Goal: Task Accomplishment & Management: Manage account settings

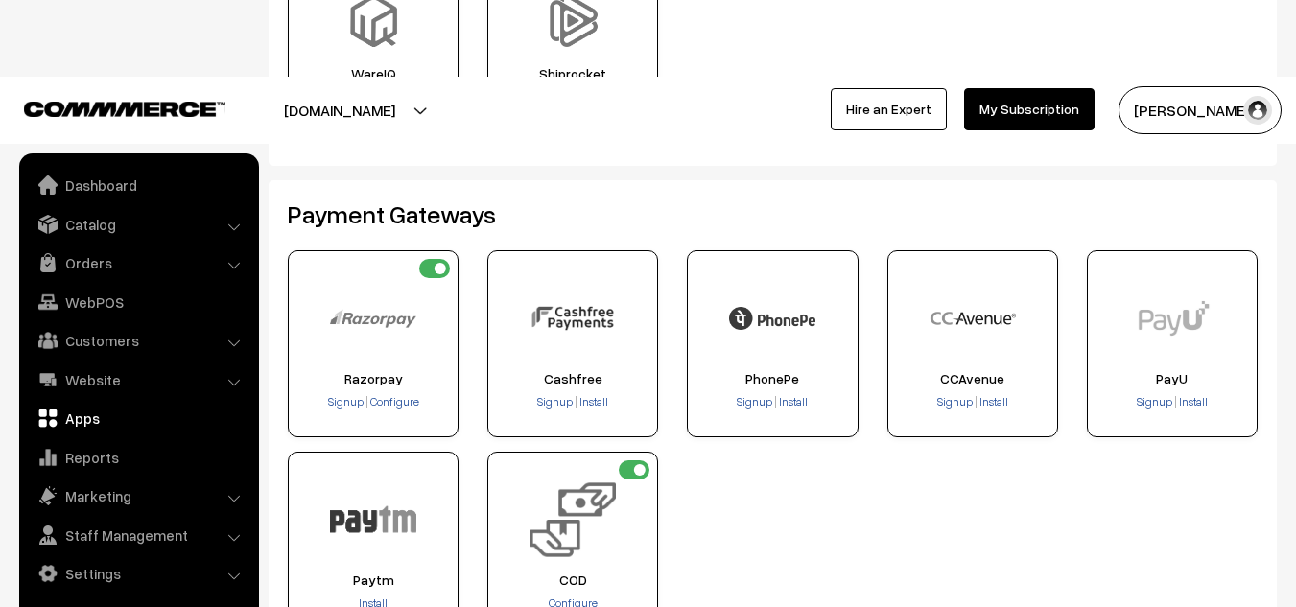
scroll to position [288, 0]
click at [796, 332] on img at bounding box center [772, 319] width 86 height 86
click at [790, 404] on span "Install" at bounding box center [793, 402] width 29 height 14
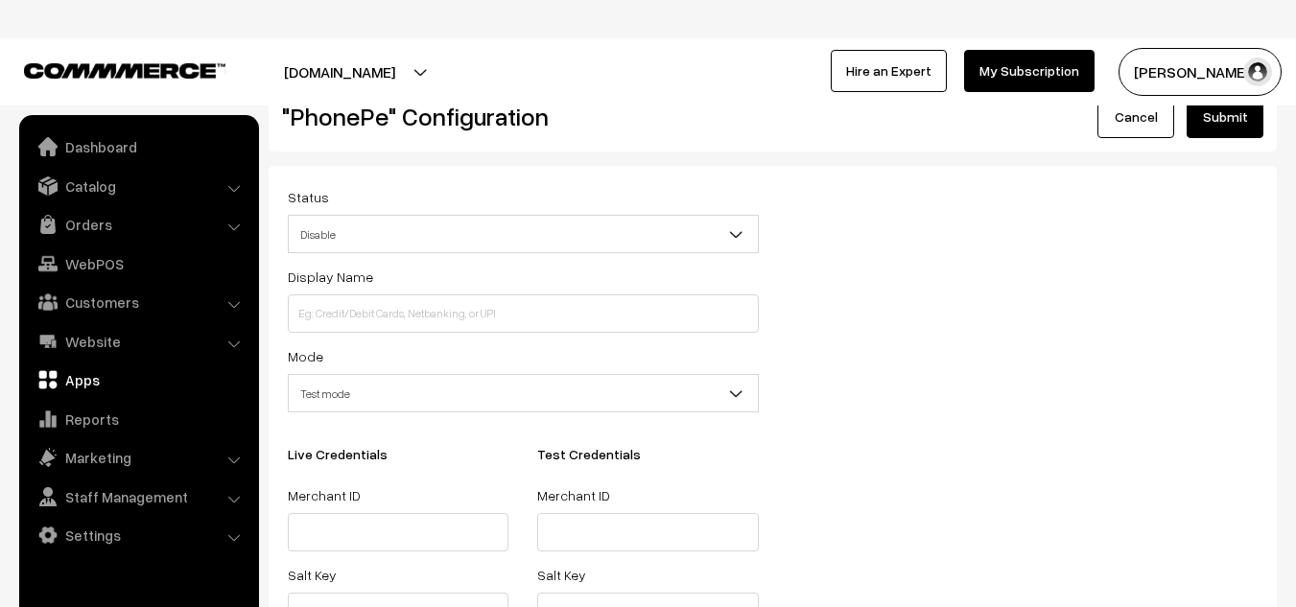
scroll to position [47, 0]
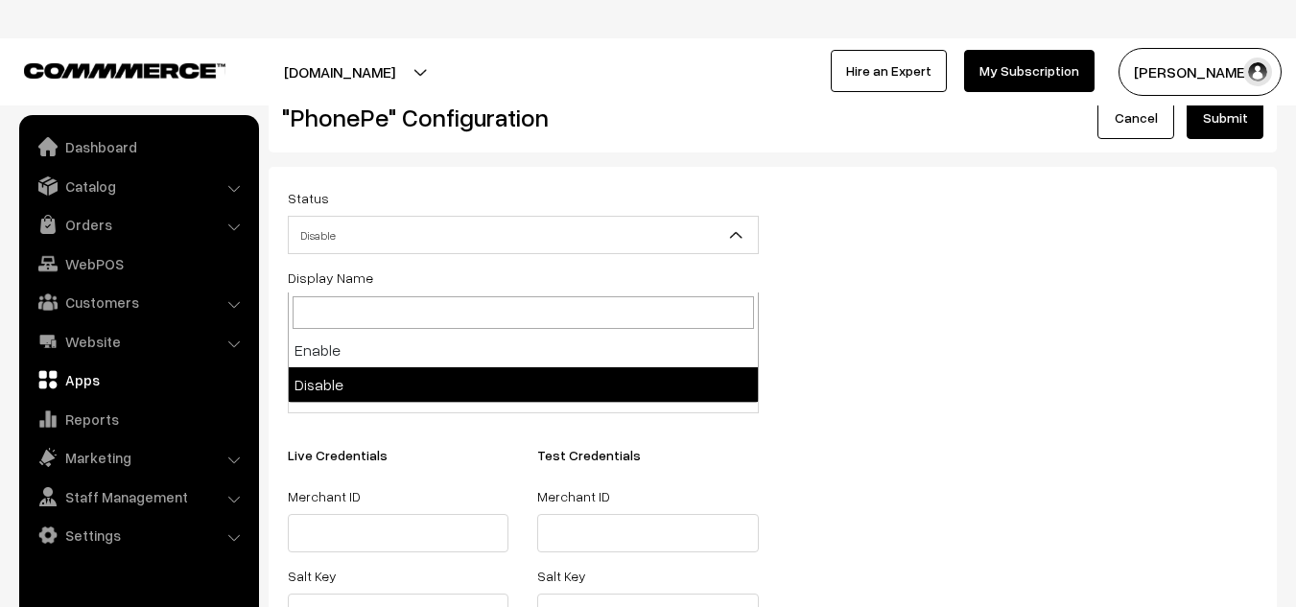
click at [601, 233] on span "Disable" at bounding box center [523, 236] width 469 height 34
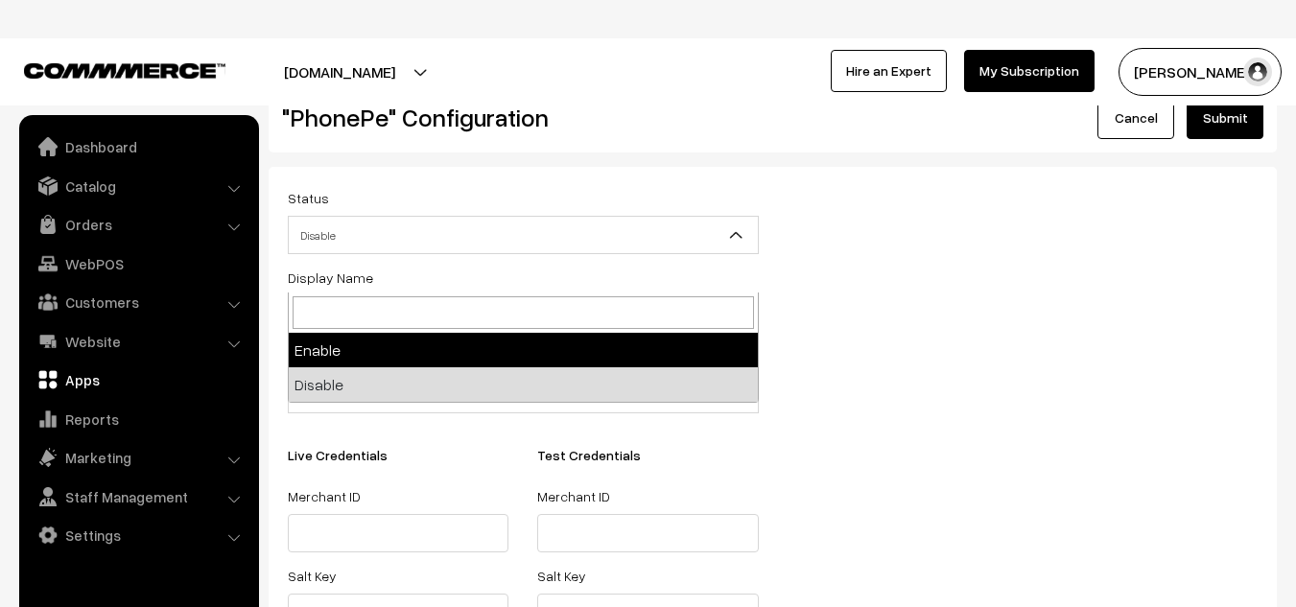
select select "1"
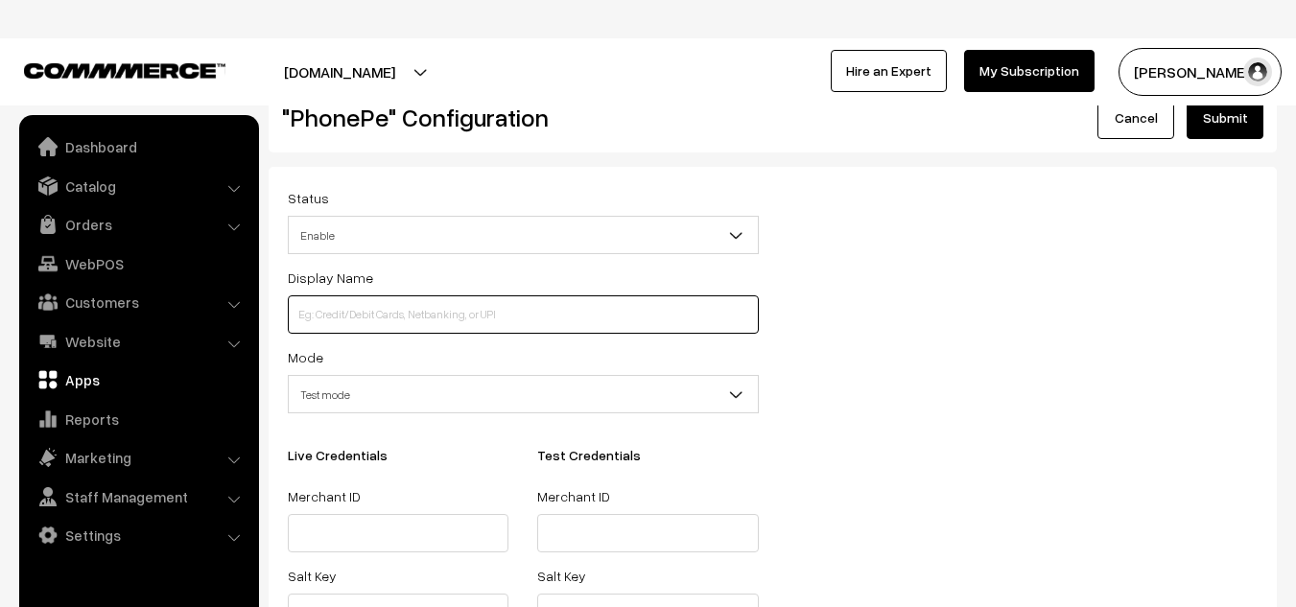
click at [365, 313] on input at bounding box center [523, 314] width 471 height 38
type input "Pay Online"
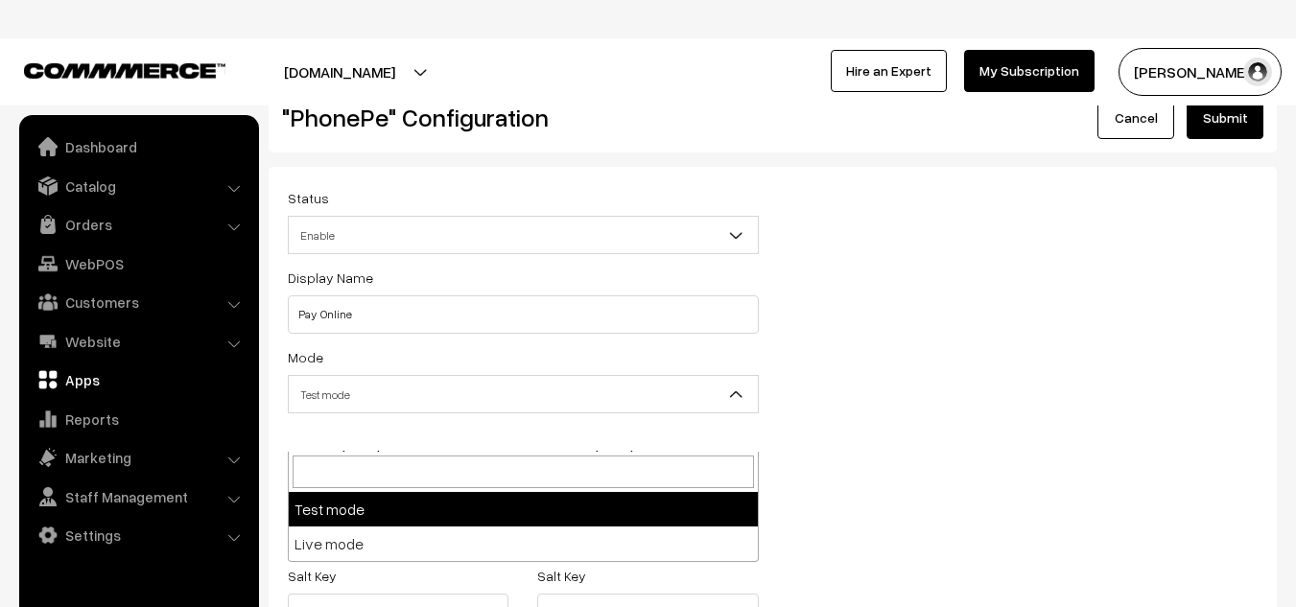
click at [403, 407] on span "Test mode" at bounding box center [523, 395] width 469 height 34
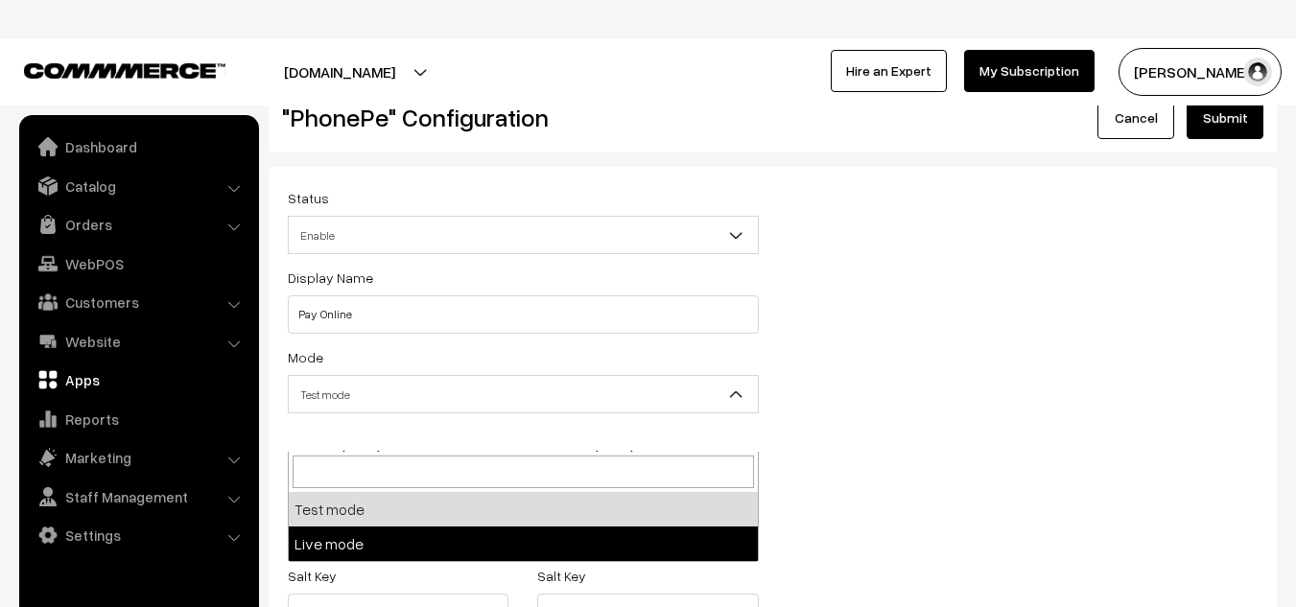
select select "live"
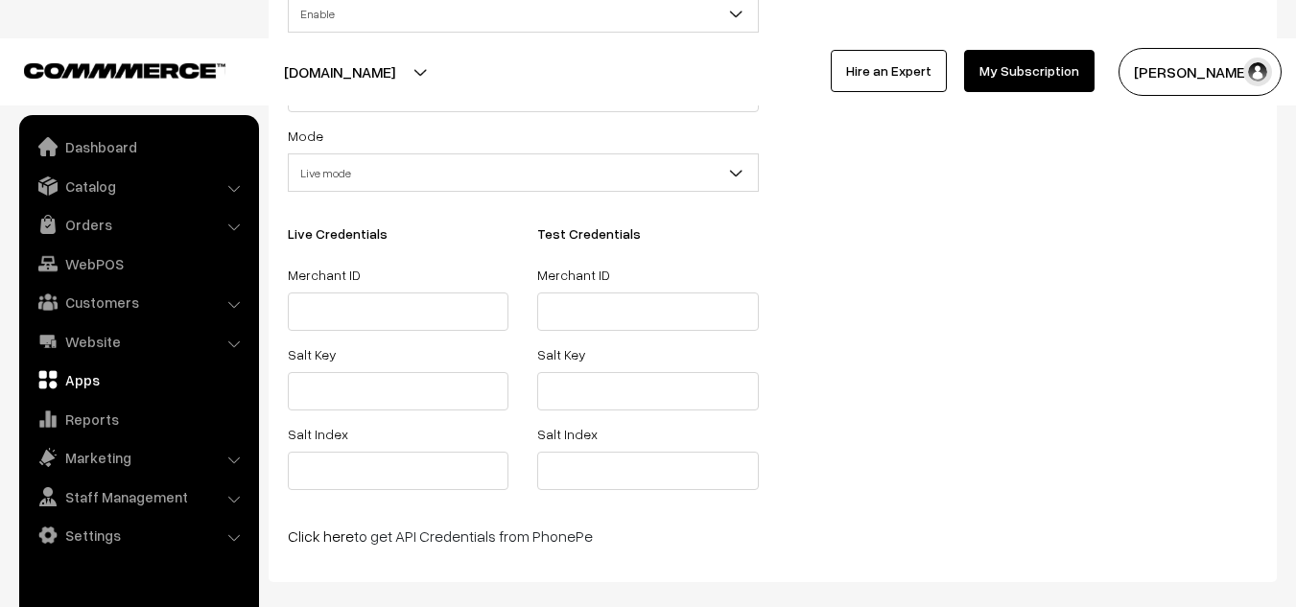
scroll to position [317, 0]
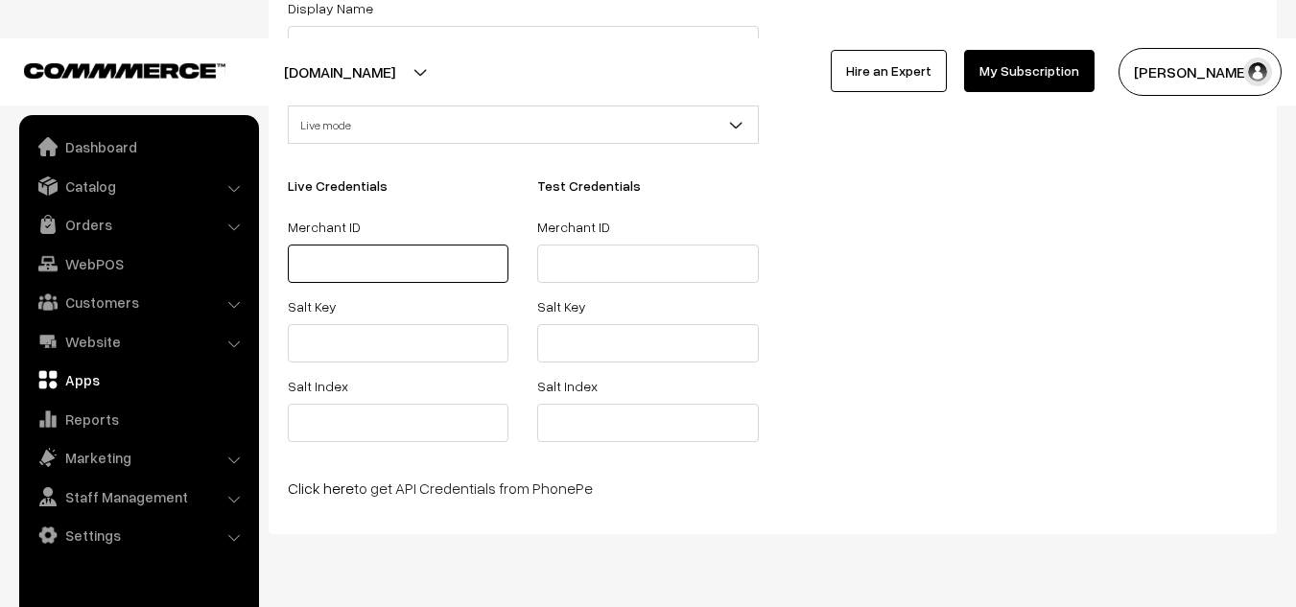
click at [362, 273] on input "text" at bounding box center [398, 264] width 221 height 38
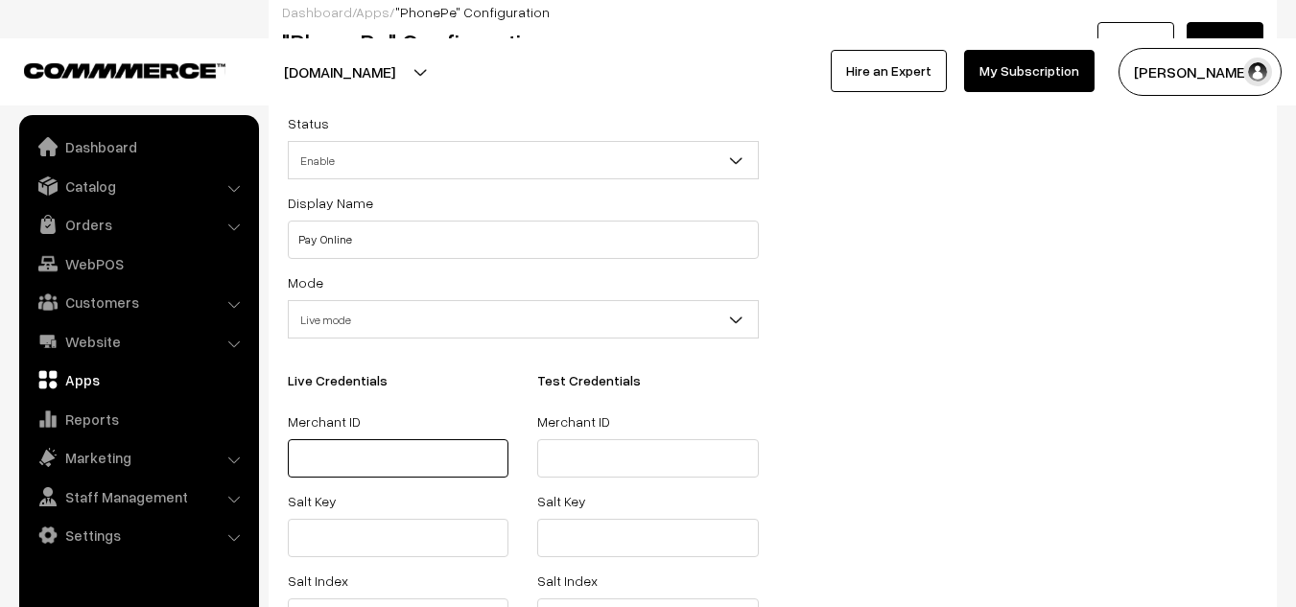
scroll to position [0, 0]
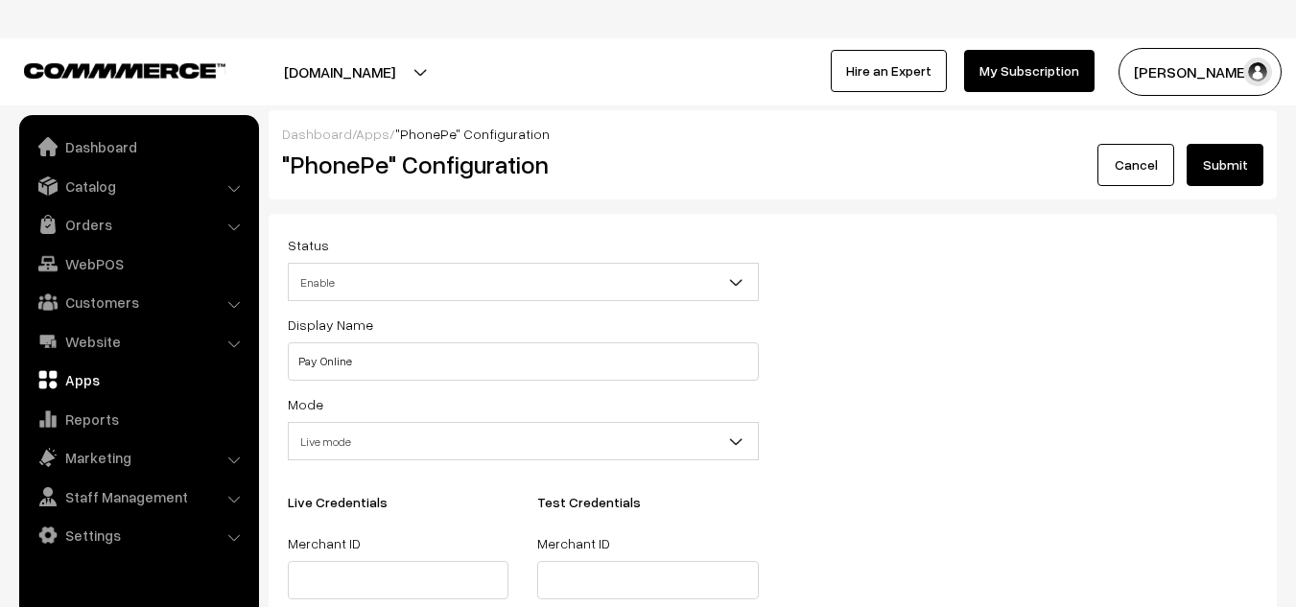
click at [1217, 168] on button "Submit" at bounding box center [1225, 165] width 77 height 42
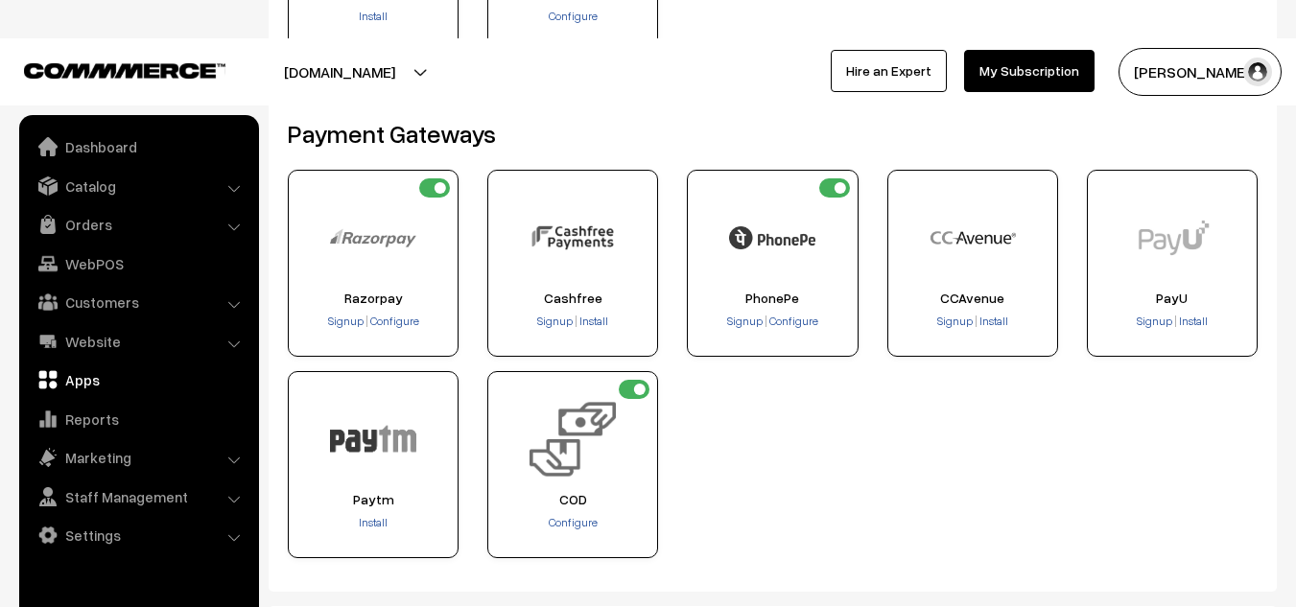
scroll to position [370, 0]
click at [796, 320] on span "Configure" at bounding box center [793, 320] width 49 height 14
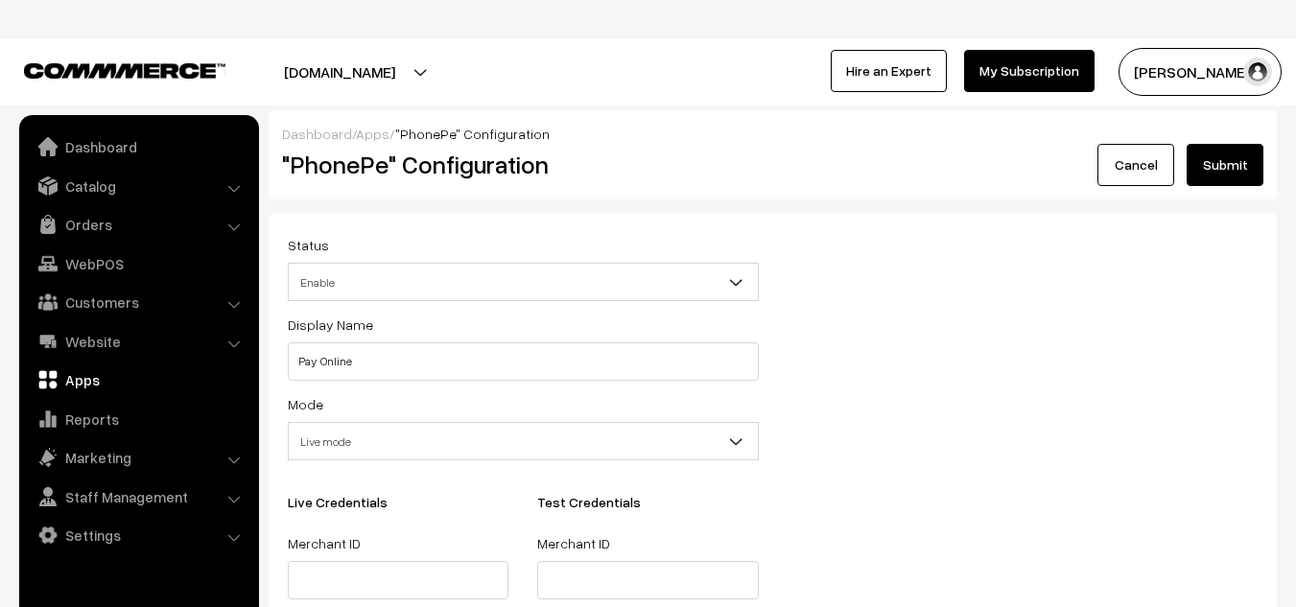
click at [1223, 164] on button "Submit" at bounding box center [1225, 165] width 77 height 42
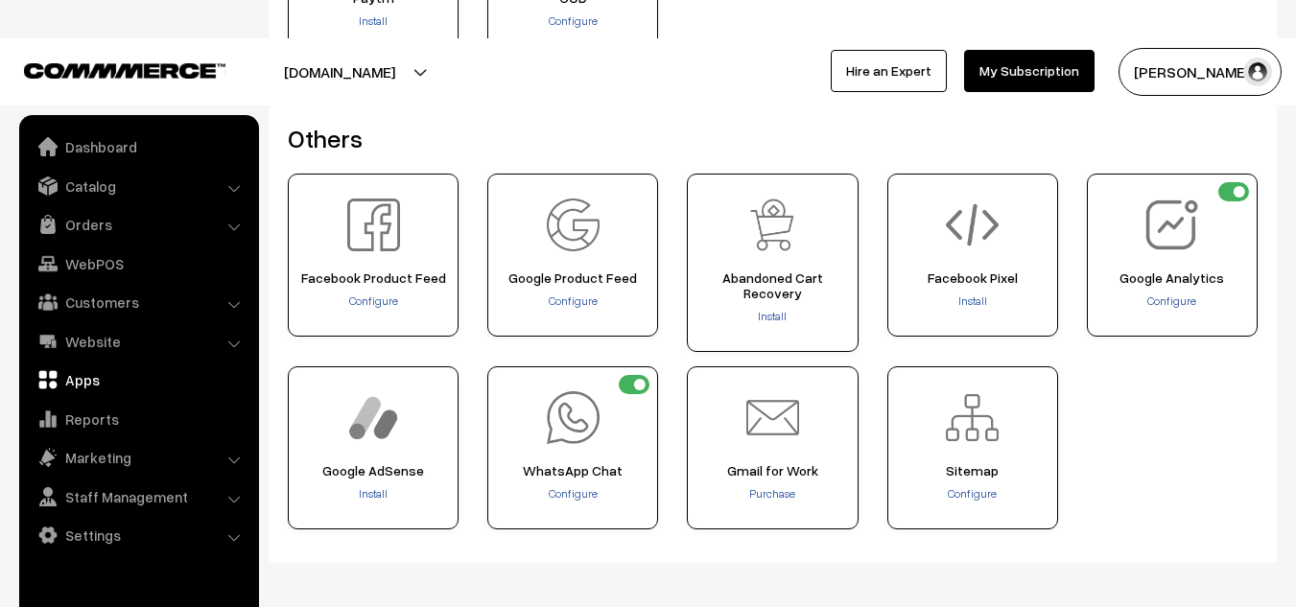
scroll to position [868, 0]
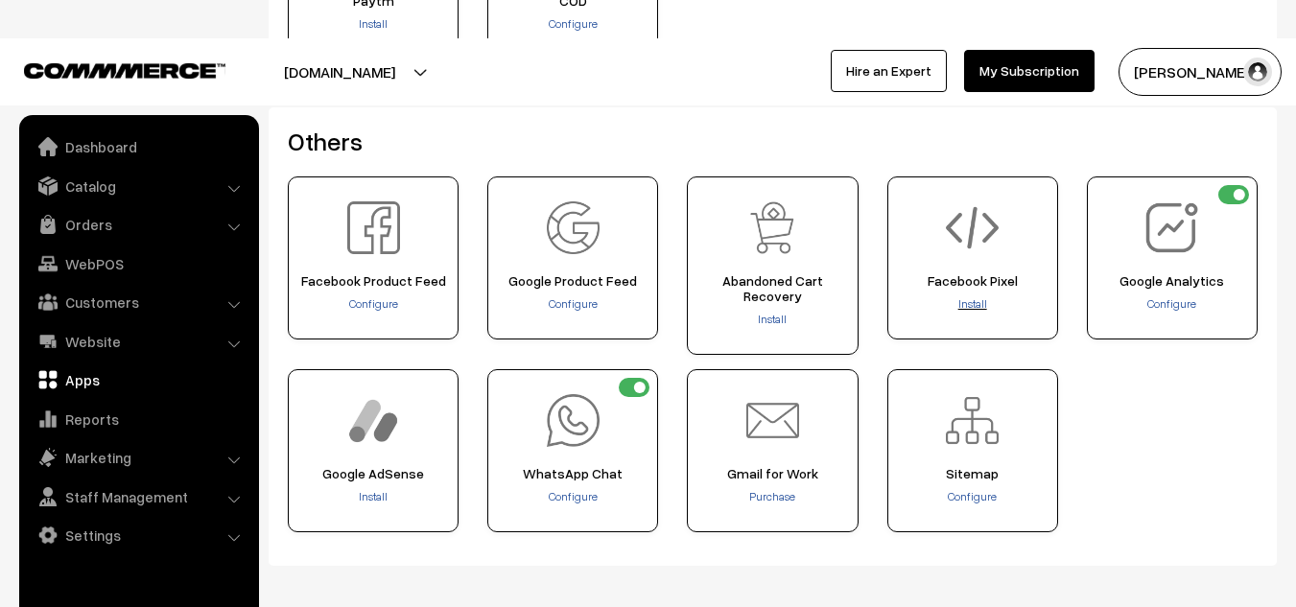
click at [959, 307] on span "Install" at bounding box center [972, 303] width 29 height 14
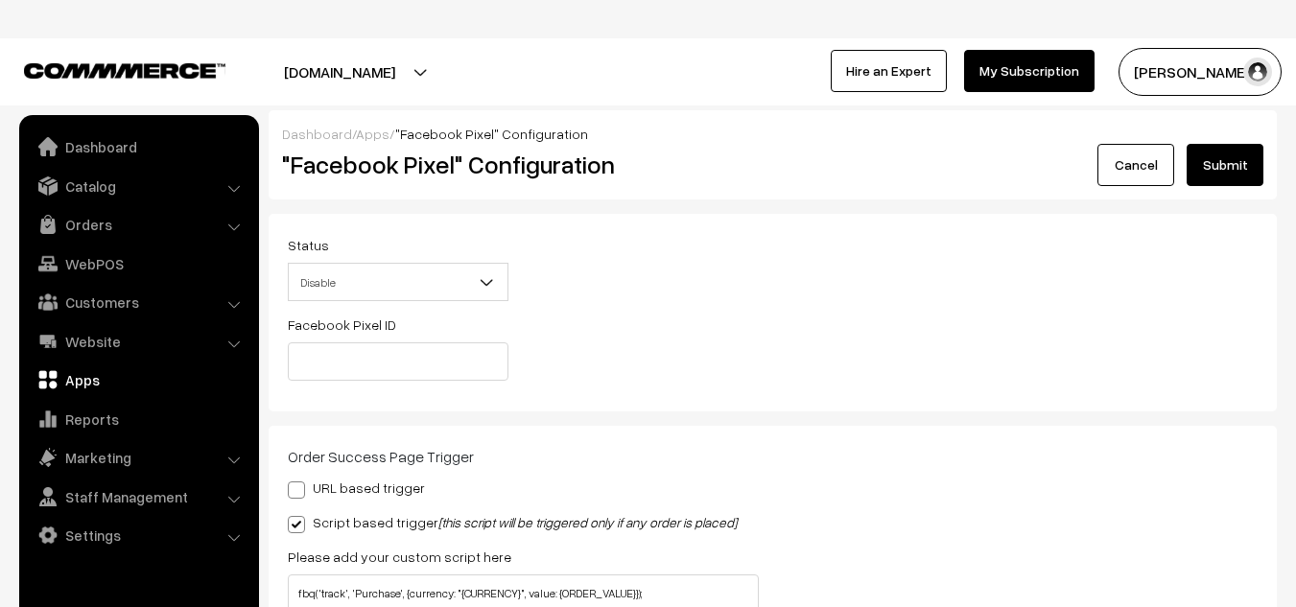
click at [438, 275] on span "Disable" at bounding box center [398, 283] width 219 height 34
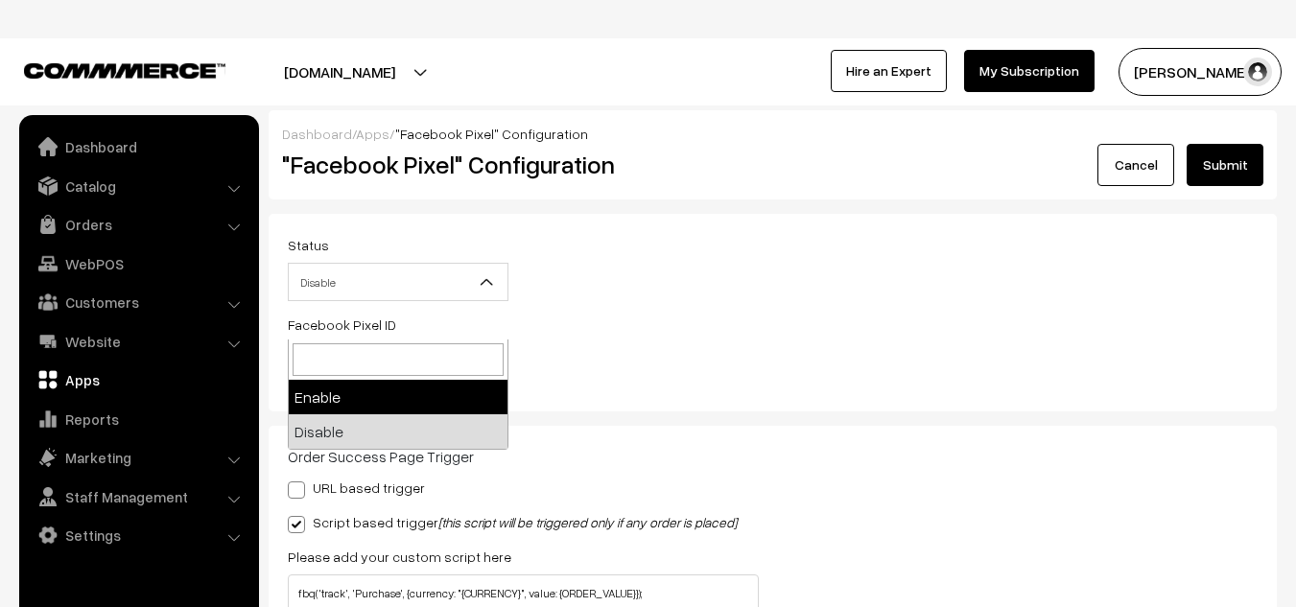
select select "1"
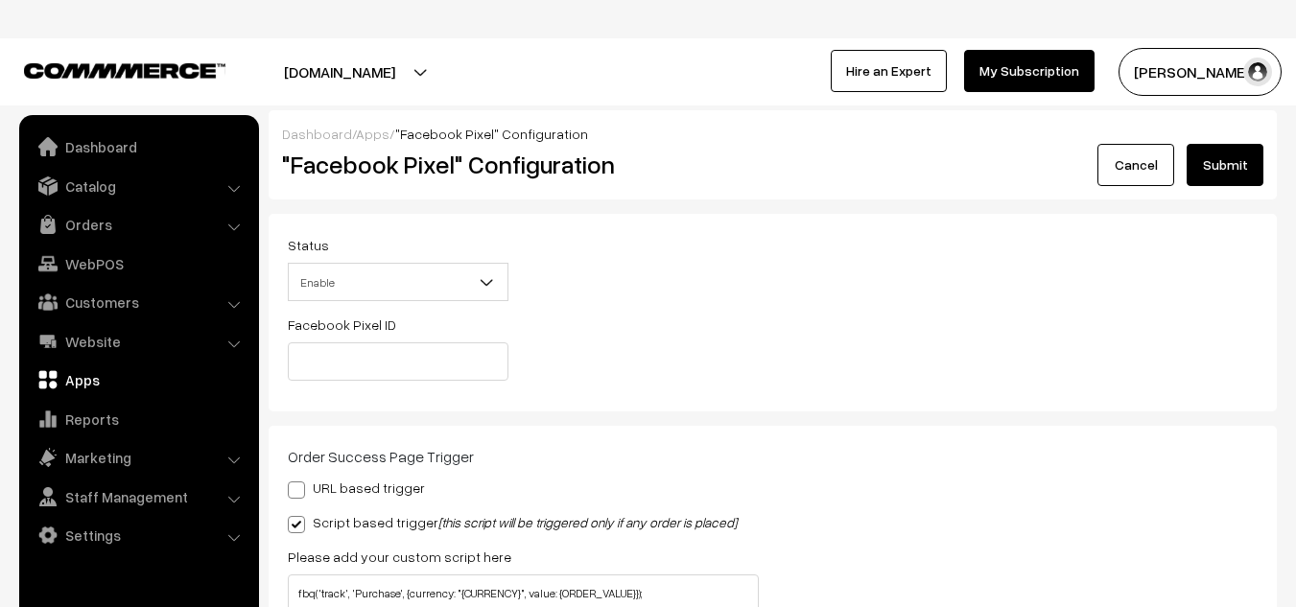
click at [1147, 180] on link "Cancel" at bounding box center [1135, 165] width 77 height 42
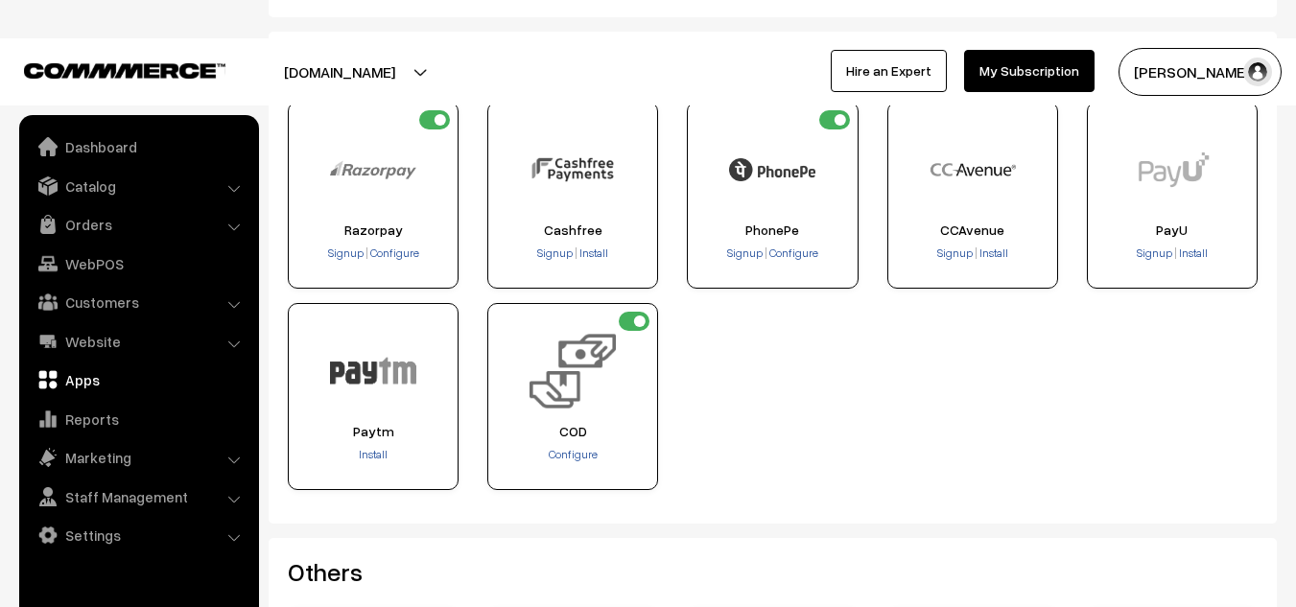
scroll to position [442, 0]
